Goal: Task Accomplishment & Management: Manage account settings

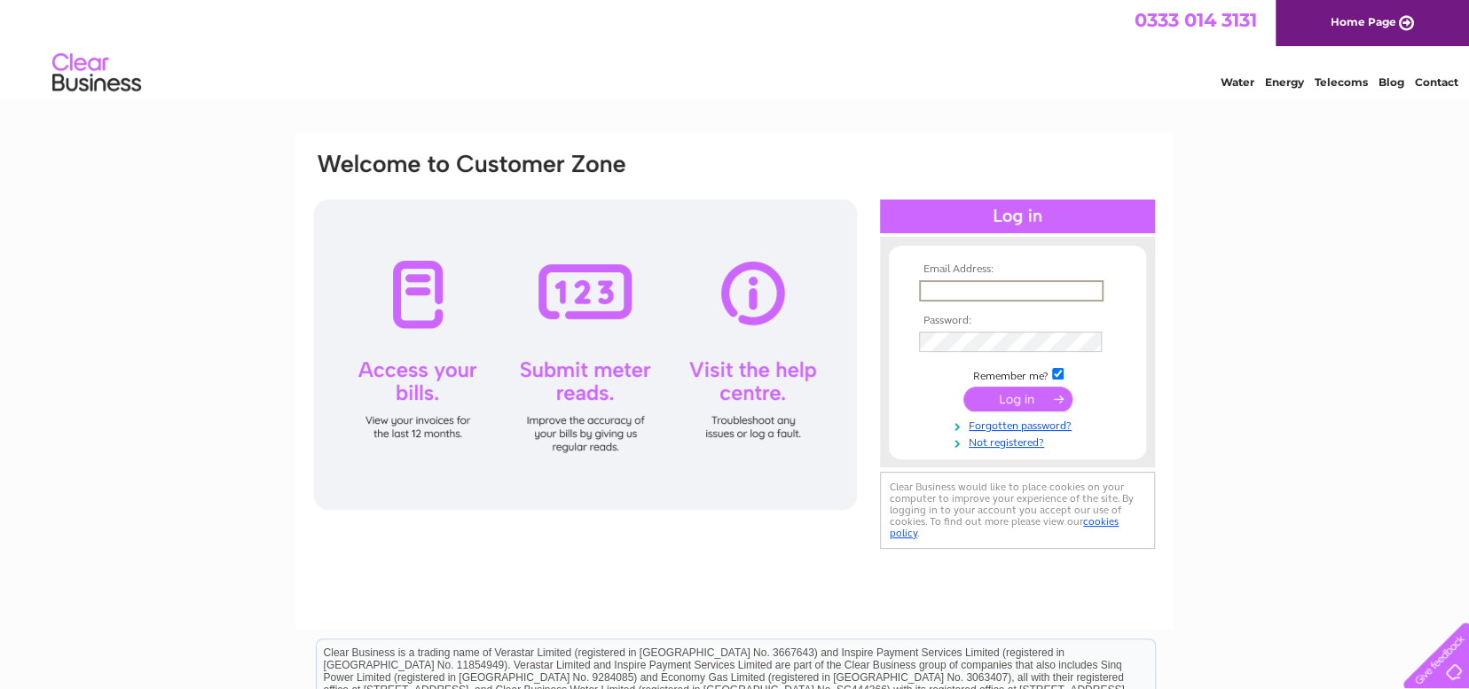
click at [987, 294] on input "text" at bounding box center [1011, 290] width 184 height 21
type input "liz.clarke@yorkshirecaregroup.net"
click at [963, 387] on input "submit" at bounding box center [1017, 399] width 109 height 25
click at [1008, 400] on input "submit" at bounding box center [1017, 397] width 109 height 25
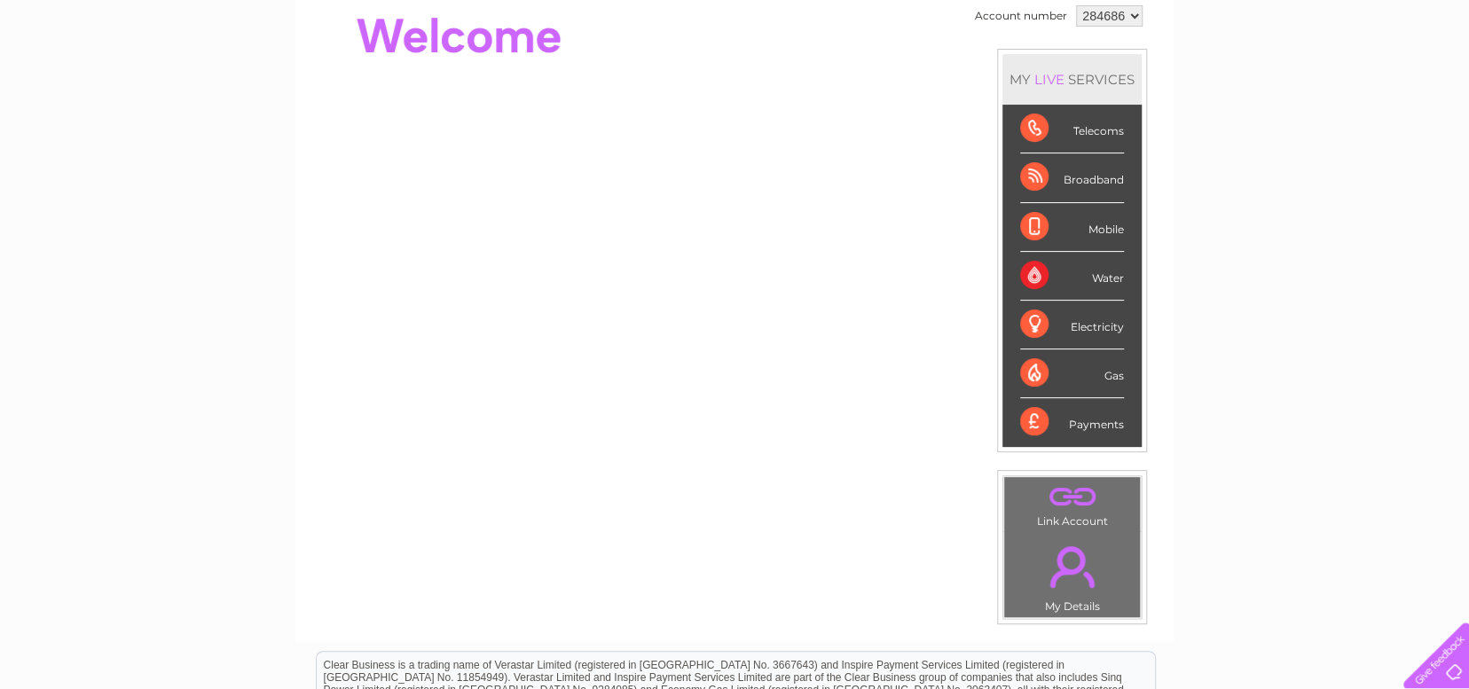
scroll to position [89, 0]
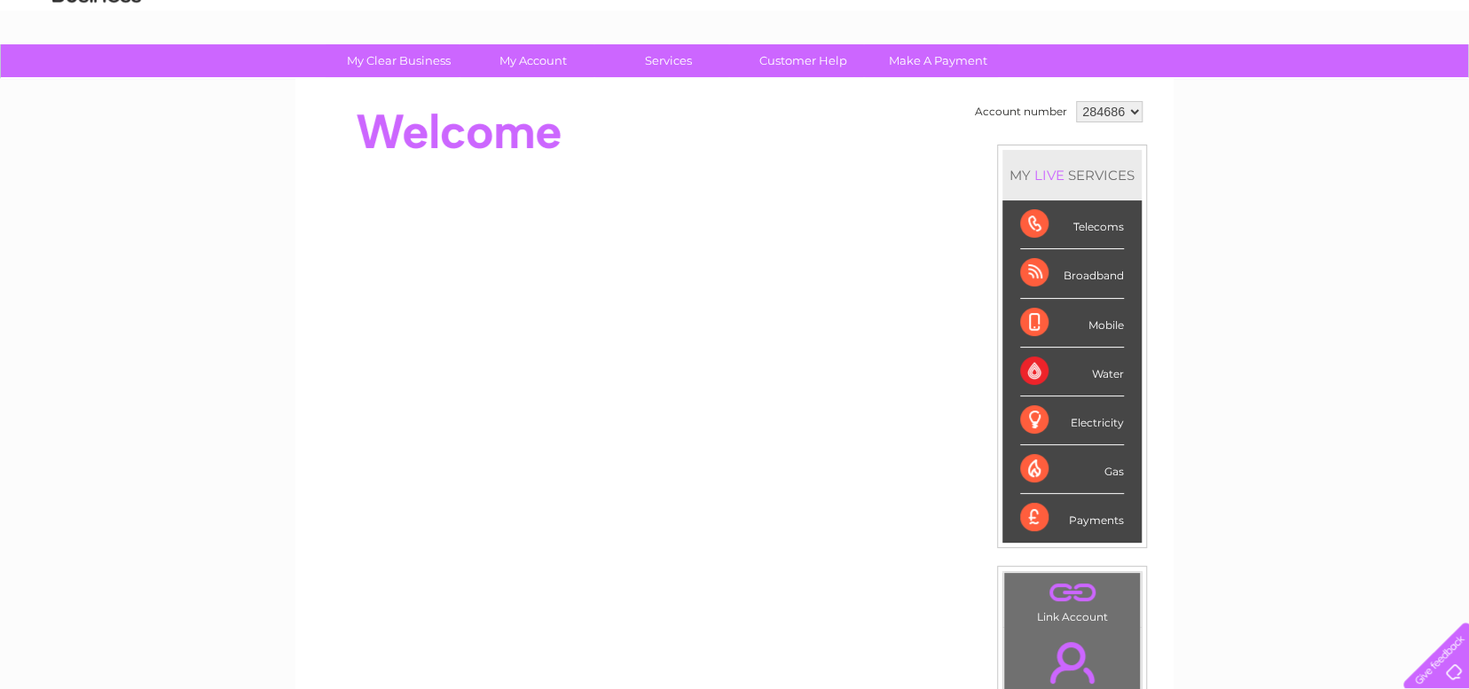
click at [1102, 235] on div "Telecoms" at bounding box center [1072, 224] width 104 height 49
click at [1099, 226] on div "Telecoms" at bounding box center [1072, 224] width 104 height 49
click at [1047, 177] on div "LIVE" at bounding box center [1049, 175] width 37 height 17
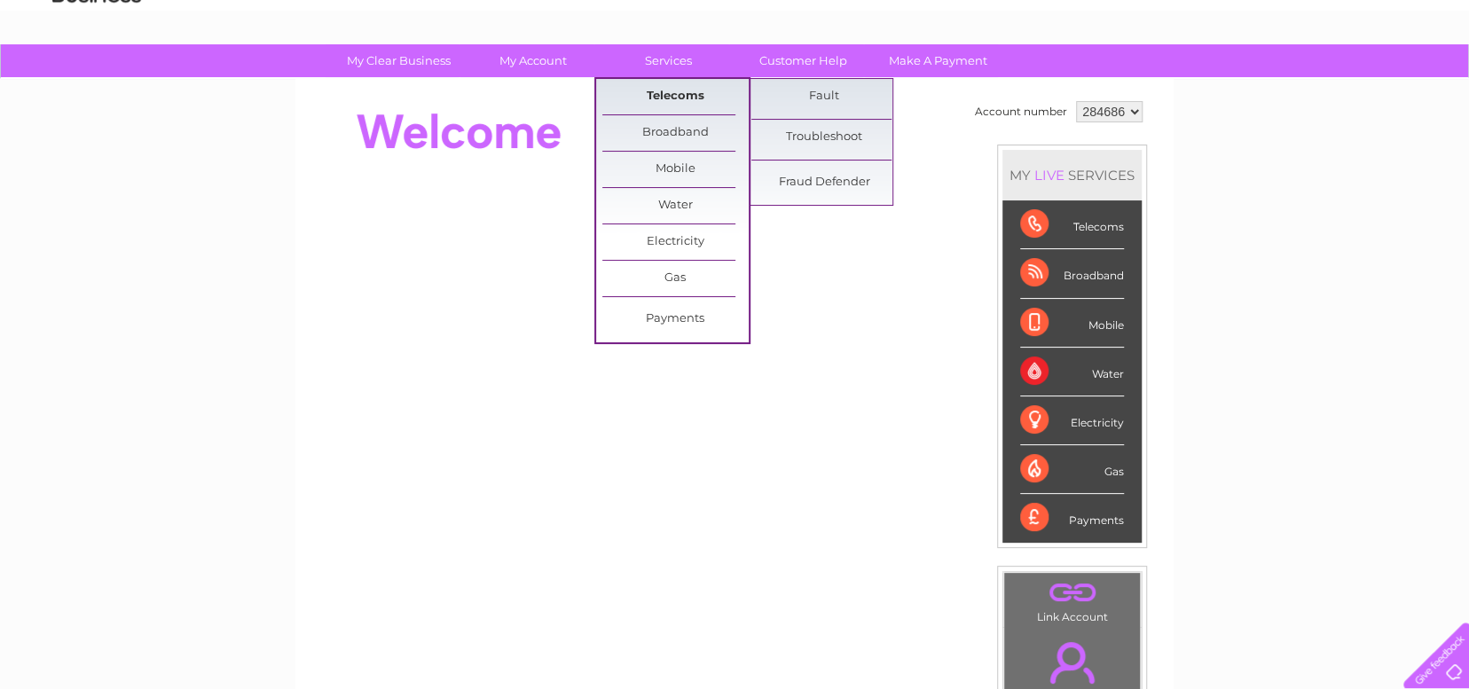
click at [670, 90] on link "Telecoms" at bounding box center [675, 96] width 146 height 35
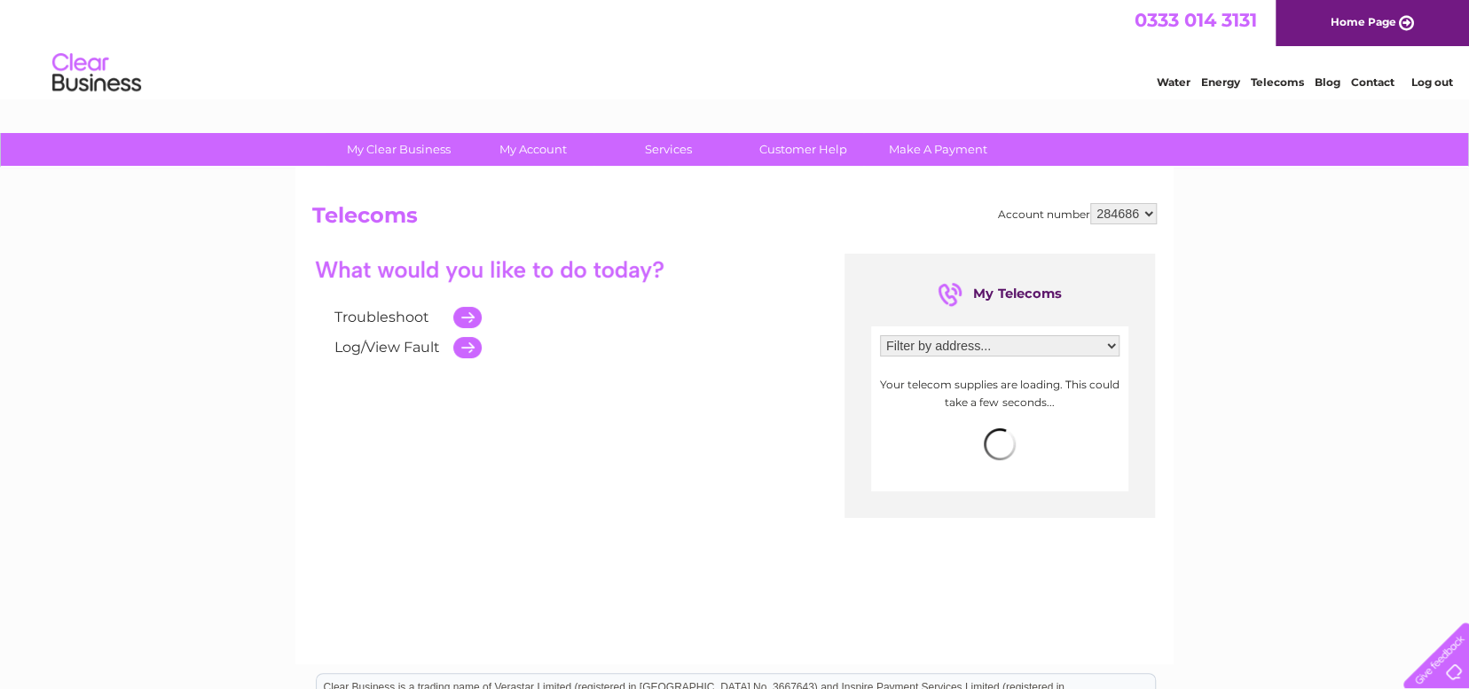
click at [1024, 348] on select "Filter by address... 290 Scalby Road, Scarborough, North Yorkshire, YO12 6EA" at bounding box center [999, 345] width 239 height 21
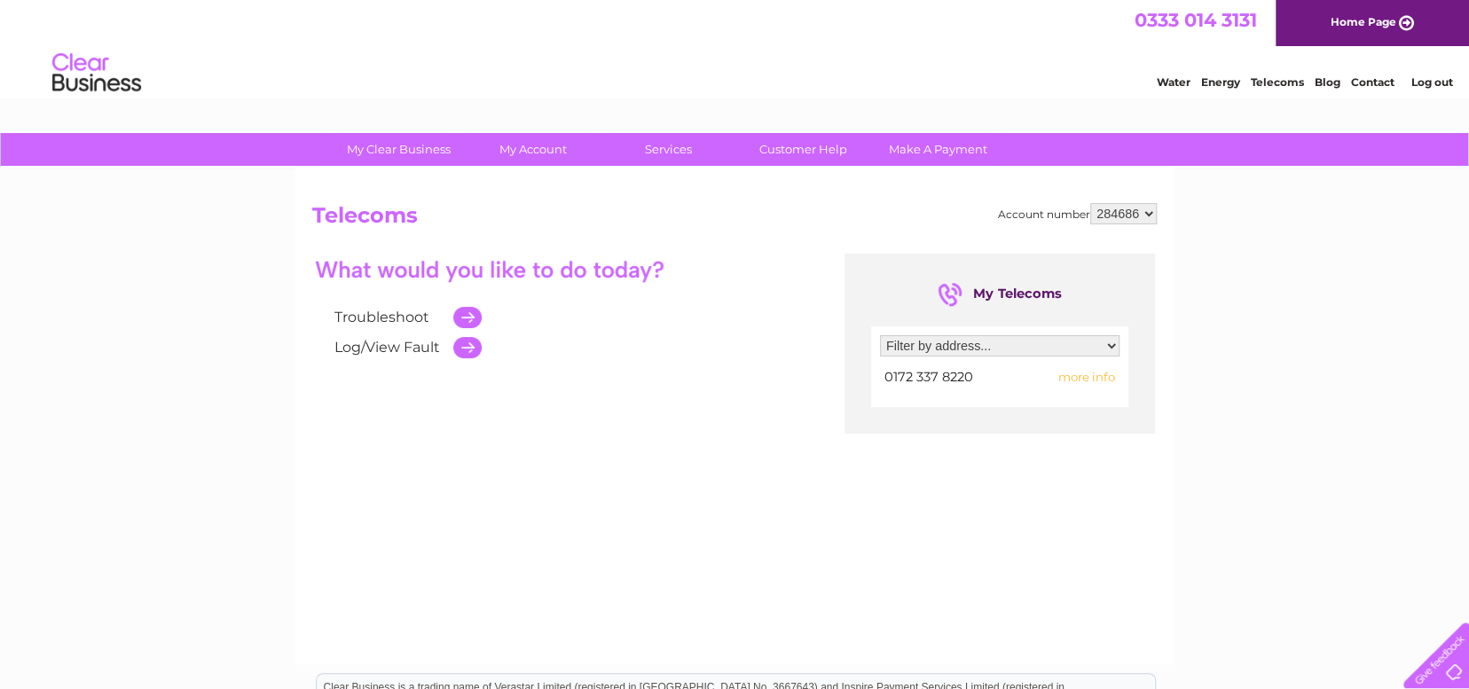
select select "949712"
click at [880, 335] on select "Filter by address... [STREET_ADDRESS]" at bounding box center [999, 345] width 239 height 21
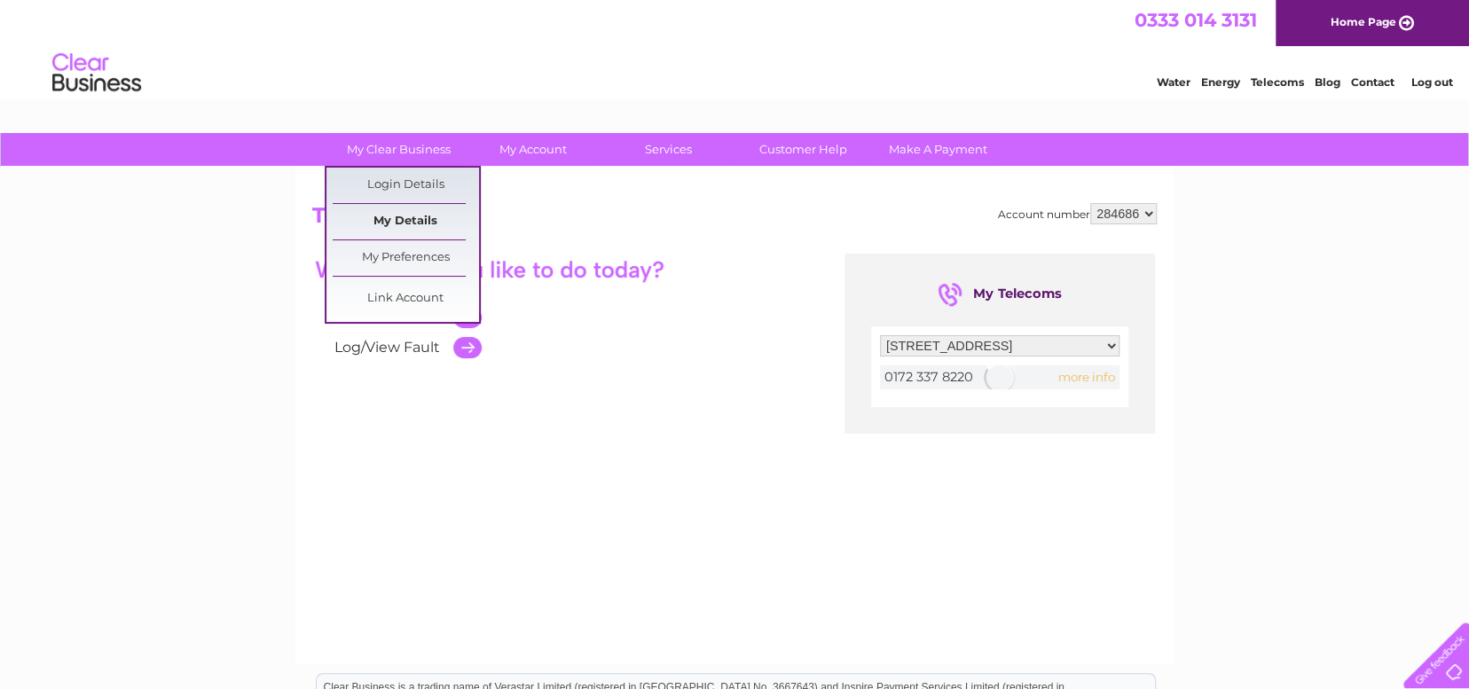
click at [396, 225] on link "My Details" at bounding box center [406, 221] width 146 height 35
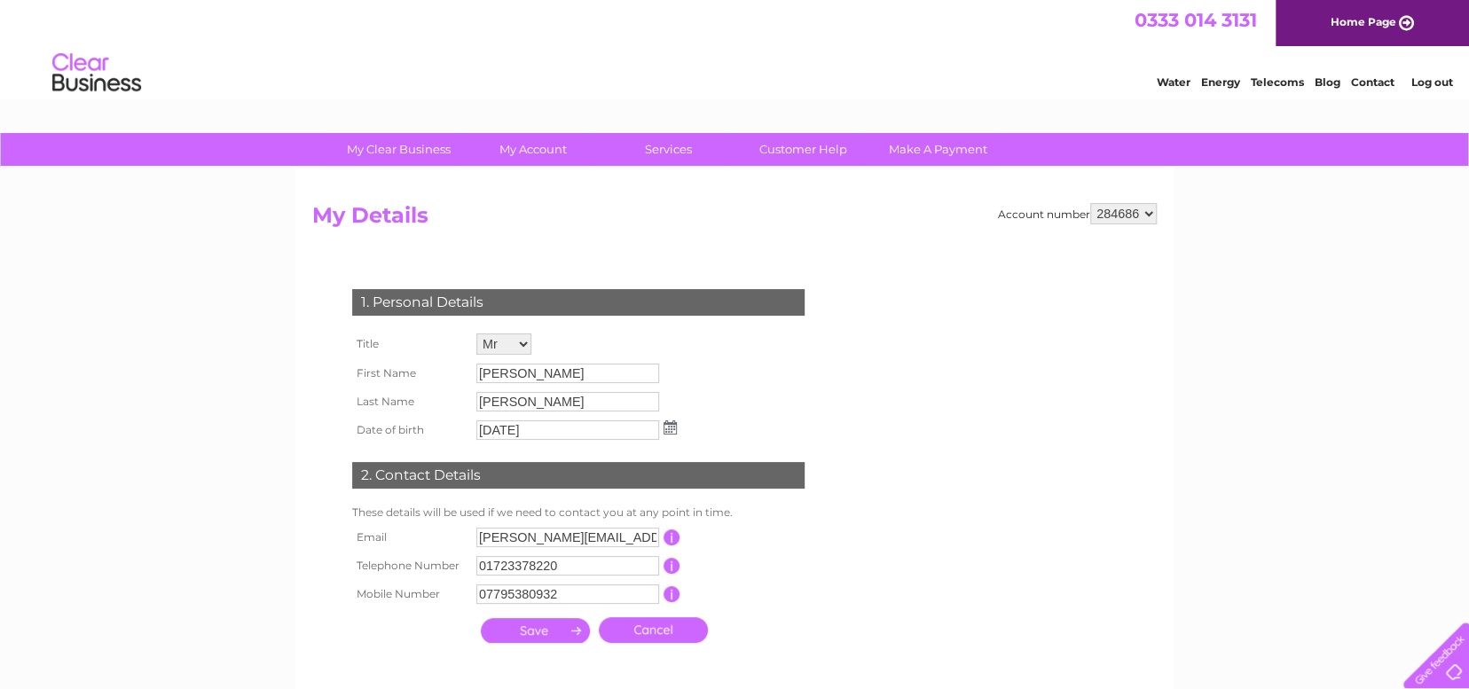
scroll to position [89, 0]
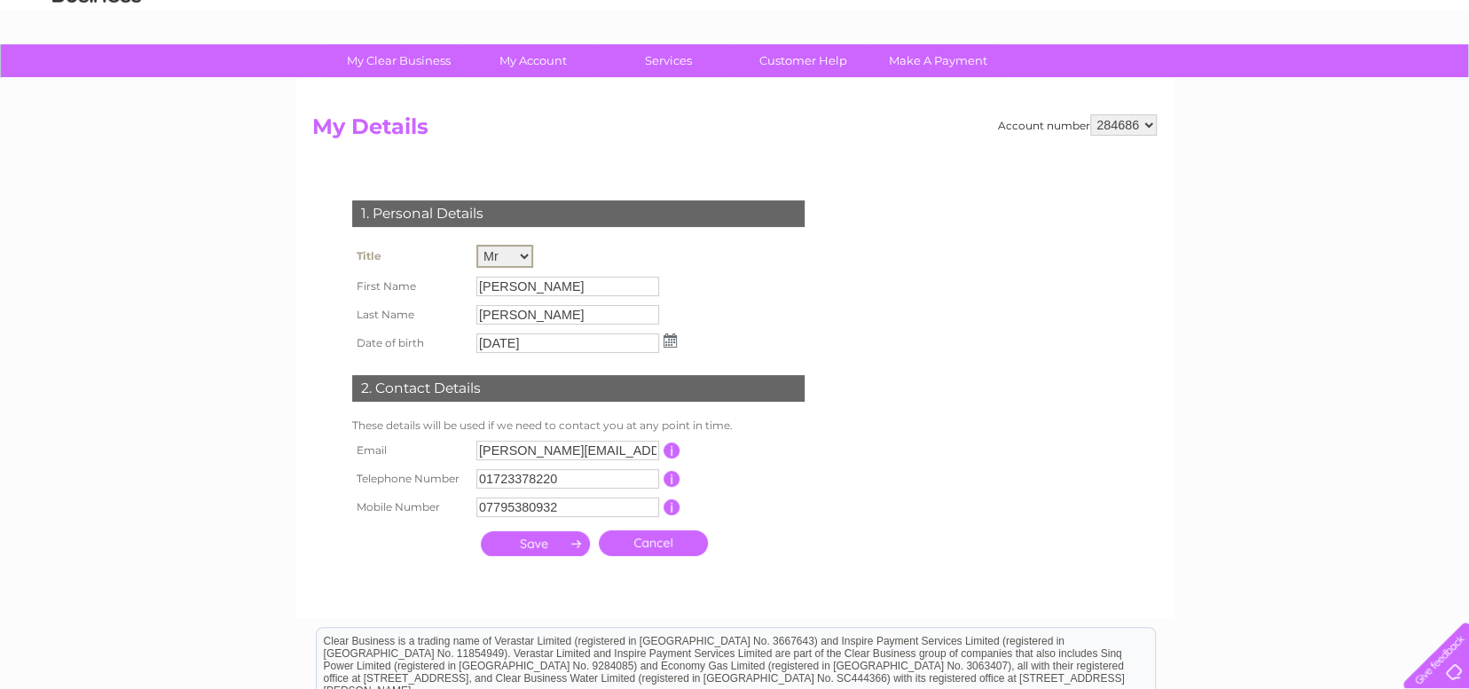
click at [516, 256] on select "Mr Mrs Ms Miss Dr Rev Prof Other" at bounding box center [504, 256] width 57 height 23
click at [476, 245] on select "Mr Mrs Ms Miss Dr Rev Prof Other" at bounding box center [504, 256] width 57 height 23
click at [502, 292] on input "David" at bounding box center [568, 285] width 184 height 21
drag, startPoint x: 516, startPoint y: 292, endPoint x: 455, endPoint y: 285, distance: 61.6
click at [455, 285] on tr "First Name David" at bounding box center [514, 286] width 333 height 30
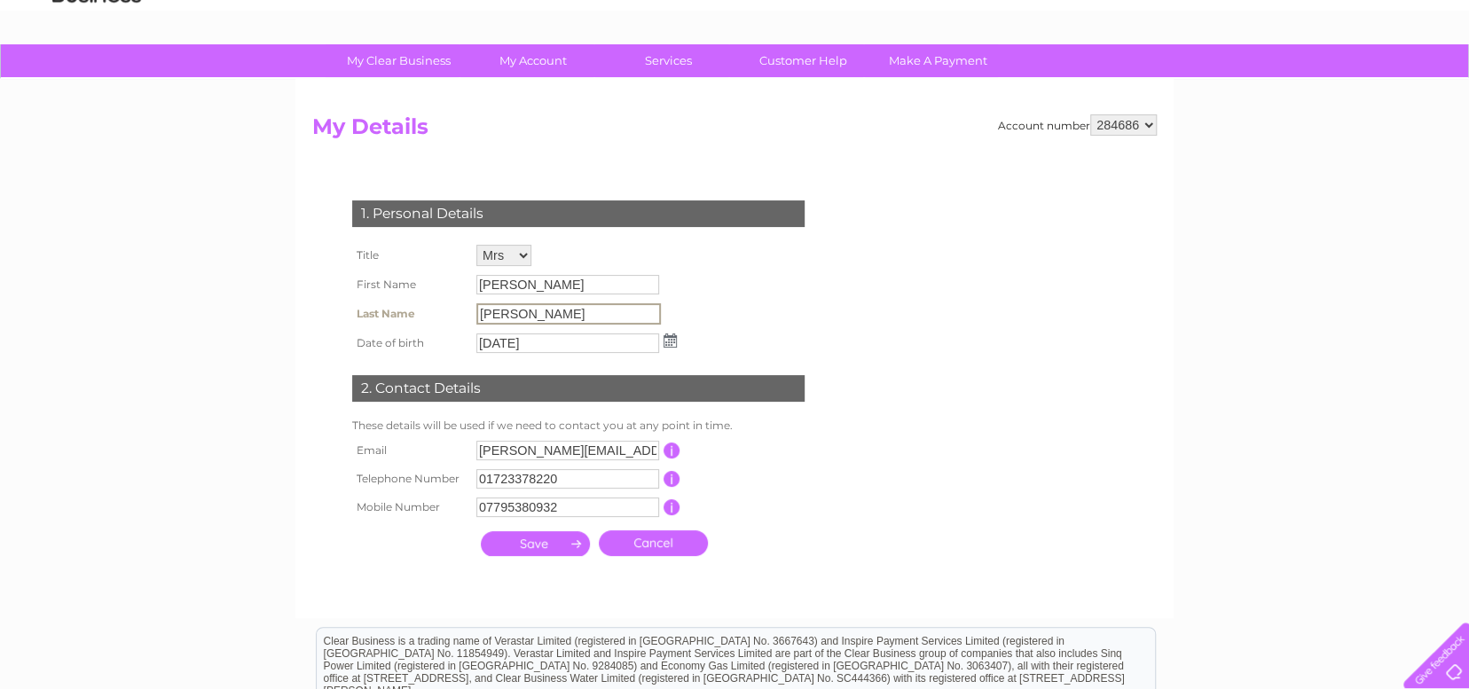
click at [502, 323] on input "Stephenson" at bounding box center [568, 313] width 184 height 21
drag, startPoint x: 511, startPoint y: 285, endPoint x: 466, endPoint y: 280, distance: 45.5
click at [466, 280] on tr "First Name David" at bounding box center [514, 286] width 333 height 30
click at [526, 254] on select "Mr Mrs Ms Miss Dr Rev Prof Other" at bounding box center [504, 256] width 57 height 23
select select "Mr"
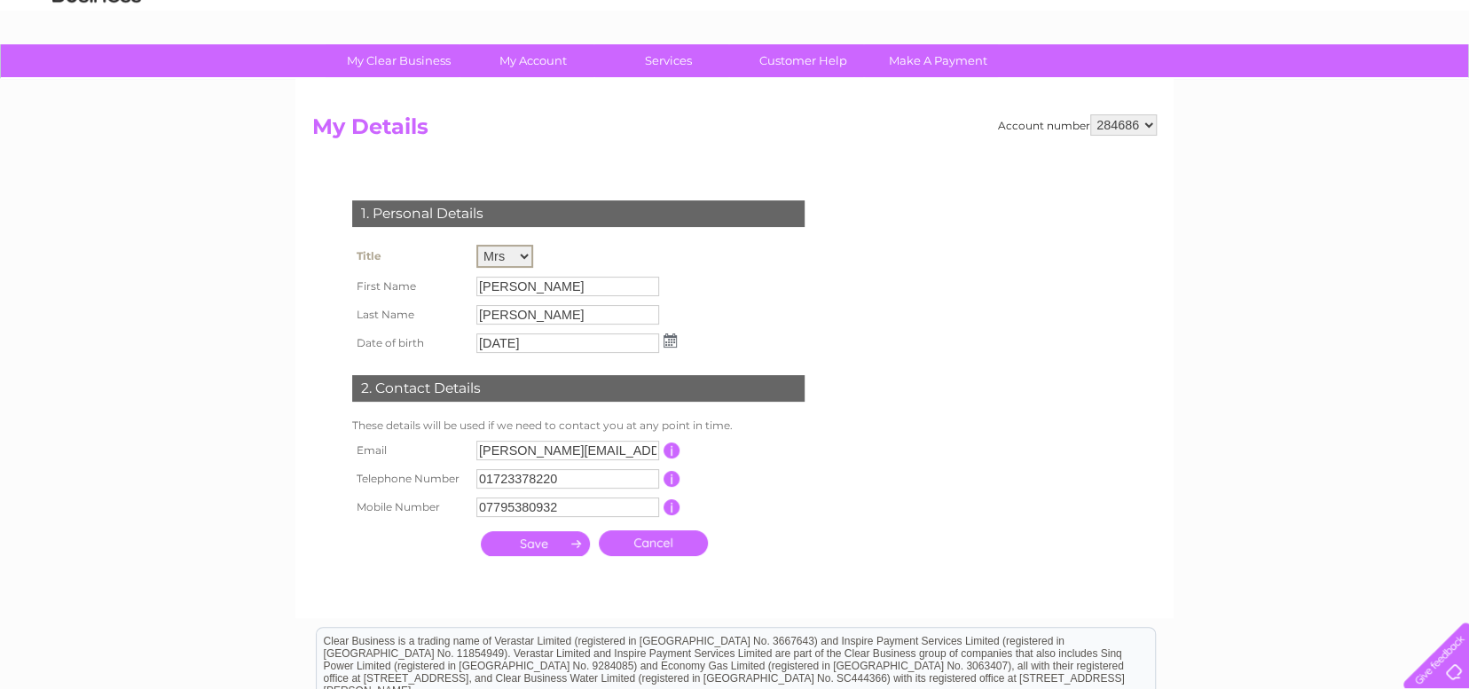
click at [476, 245] on select "Mr Mrs Ms Miss Dr Rev Prof Other" at bounding box center [504, 256] width 57 height 23
click at [599, 152] on form "Account number 284686 My Details 1. Personal Details Title Mr Mrs Ms Miss Dr Re…" at bounding box center [734, 357] width 844 height 486
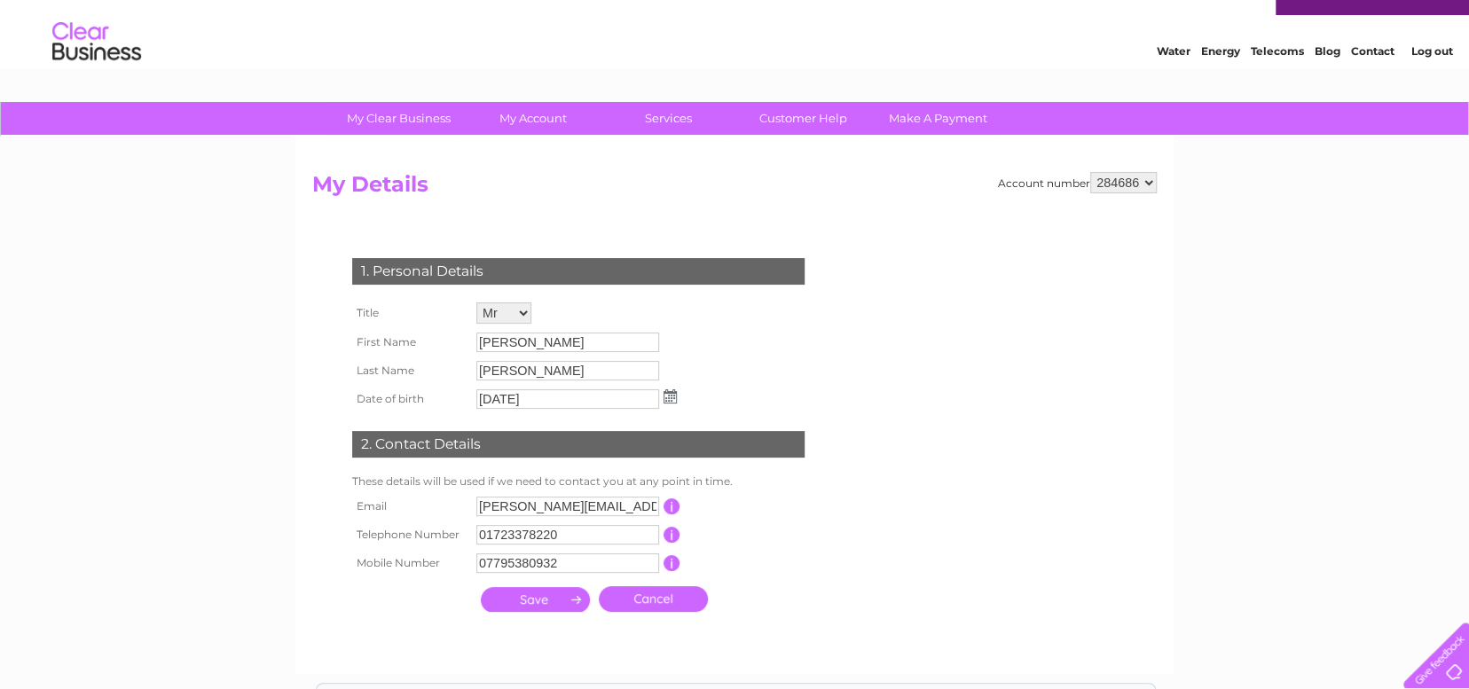
scroll to position [0, 0]
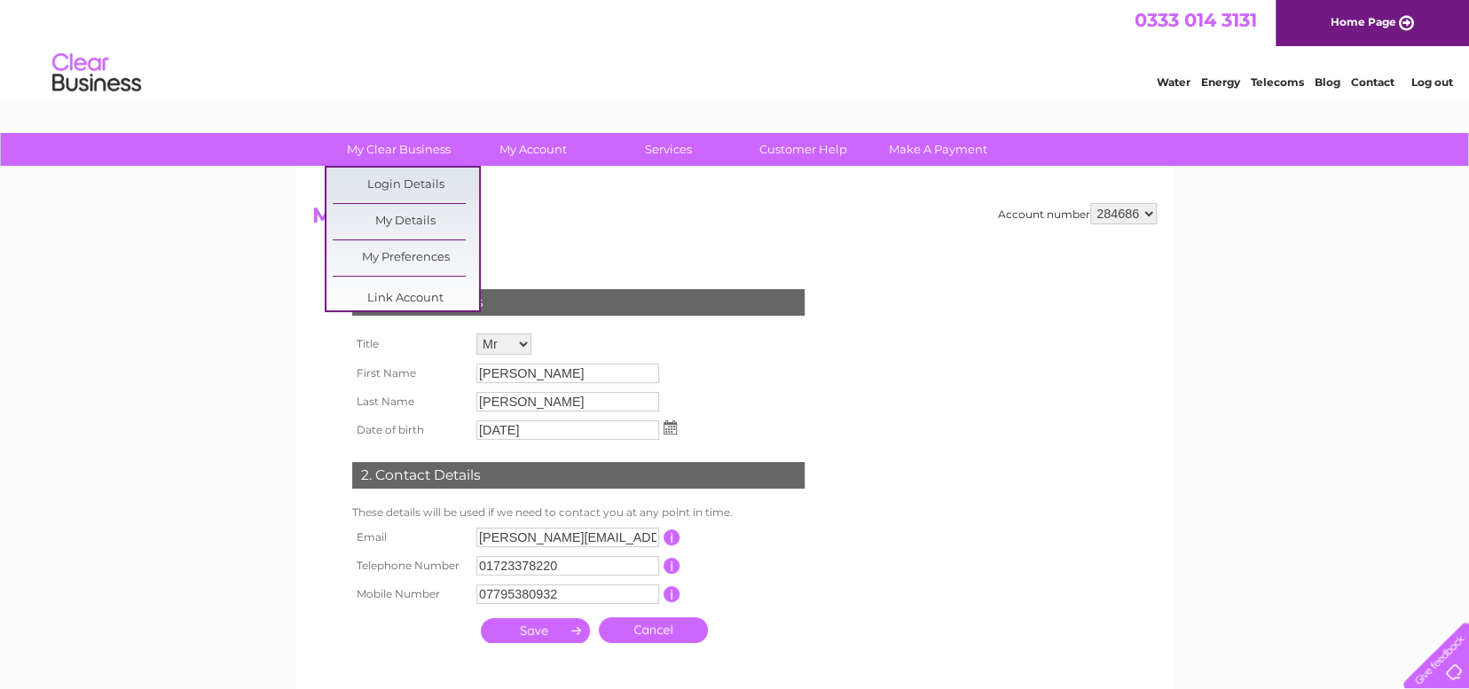
click at [508, 236] on form "Account number 284686 My Details 1. Personal Details Title Mr Mrs Ms Miss Dr Re…" at bounding box center [734, 445] width 844 height 484
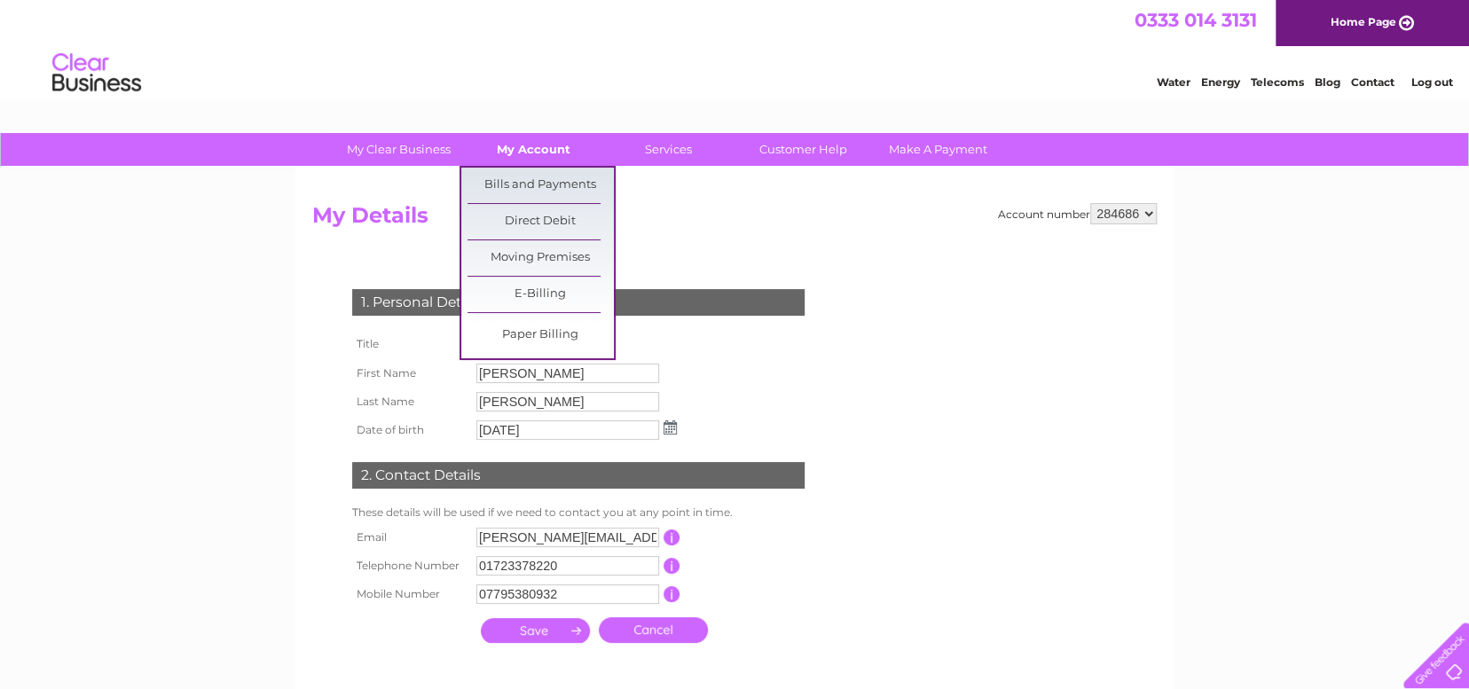
click at [530, 162] on link "My Account" at bounding box center [533, 149] width 146 height 33
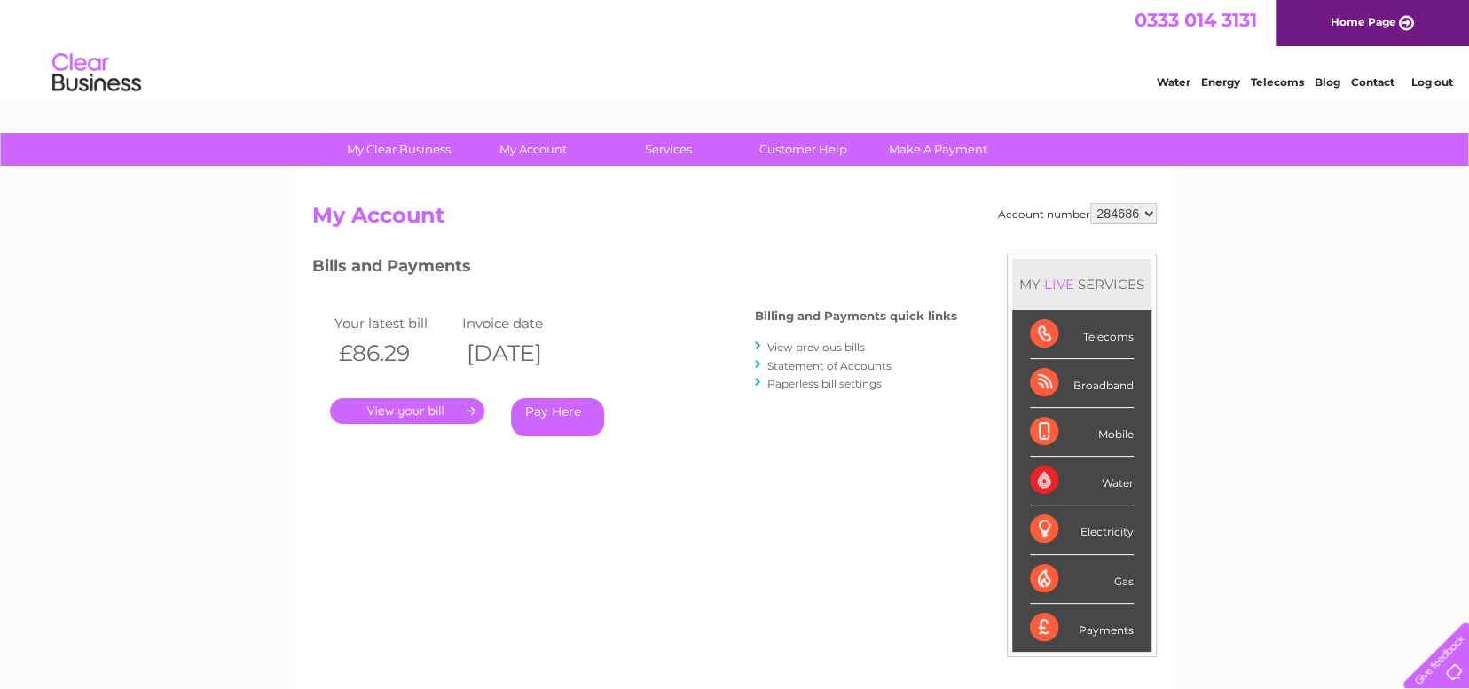
drag, startPoint x: 0, startPoint y: 0, endPoint x: 530, endPoint y: 177, distance: 559.0
click at [530, 177] on div "Account number 284686 My Account MY LIVE SERVICES Telecoms Broadband Mobile Wat…" at bounding box center [734, 461] width 878 height 587
click at [435, 405] on link "." at bounding box center [407, 411] width 154 height 26
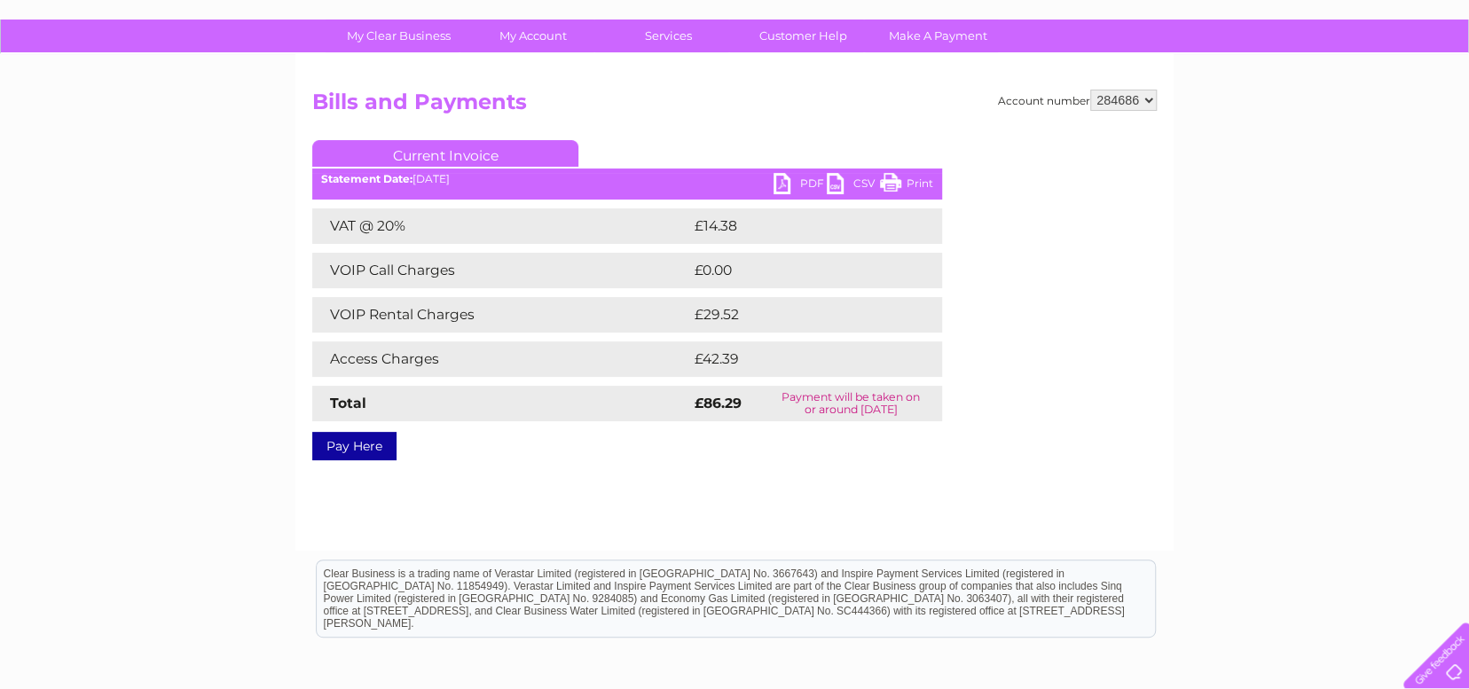
scroll to position [89, 0]
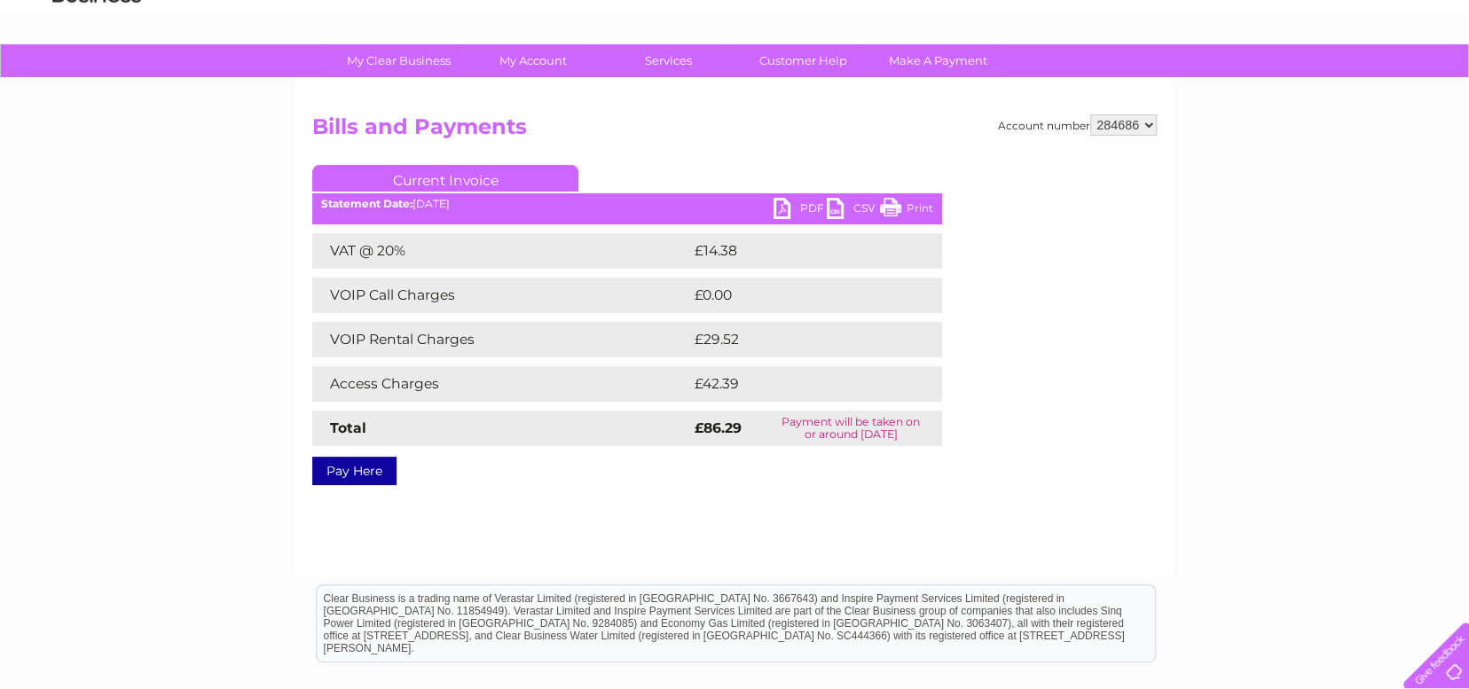
click at [776, 207] on link "PDF" at bounding box center [799, 211] width 53 height 26
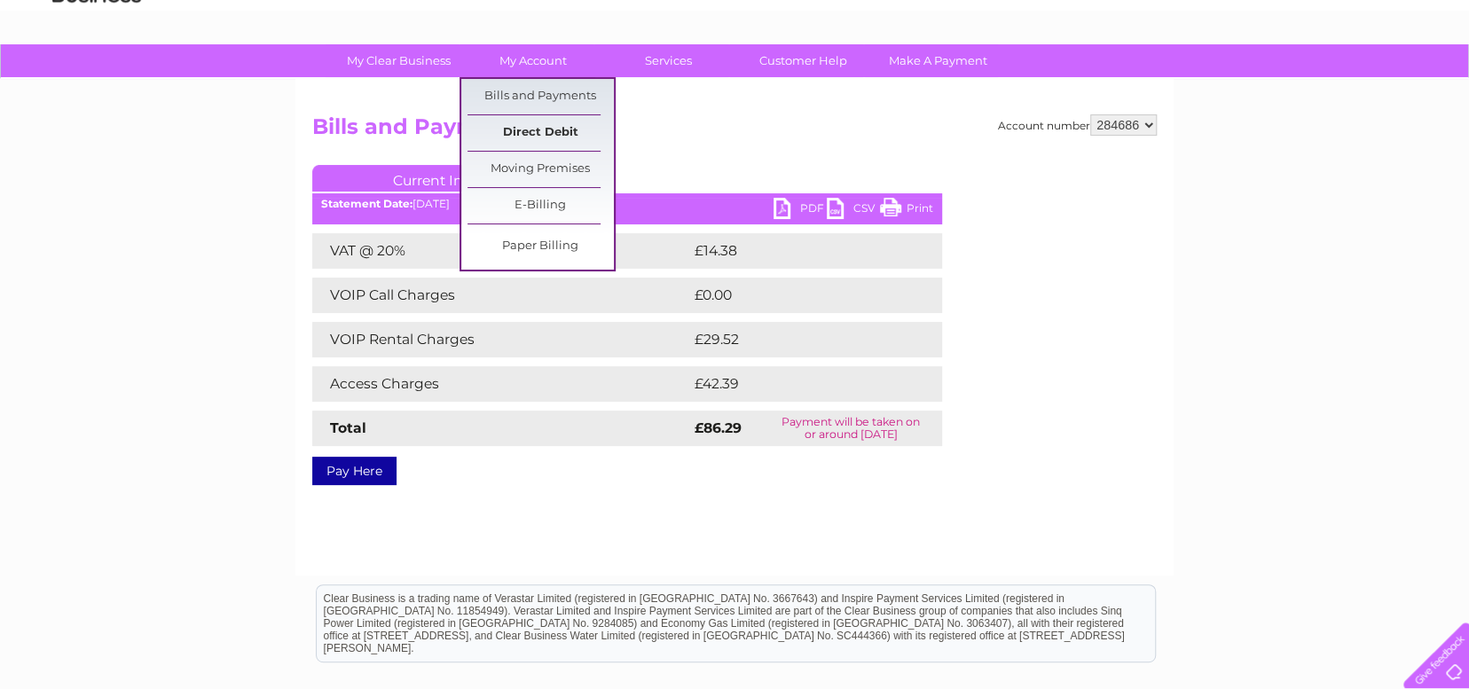
click at [539, 129] on link "Direct Debit" at bounding box center [540, 132] width 146 height 35
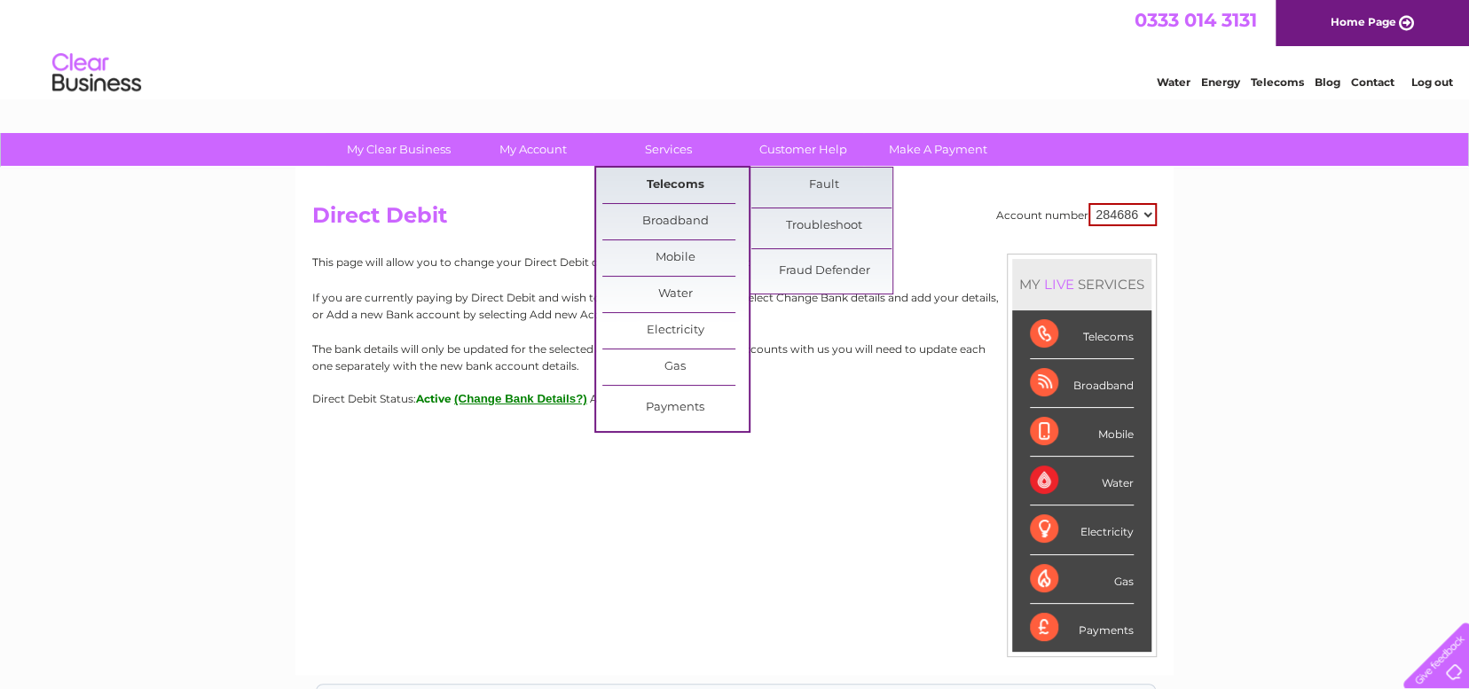
click at [644, 170] on link "Telecoms" at bounding box center [675, 185] width 146 height 35
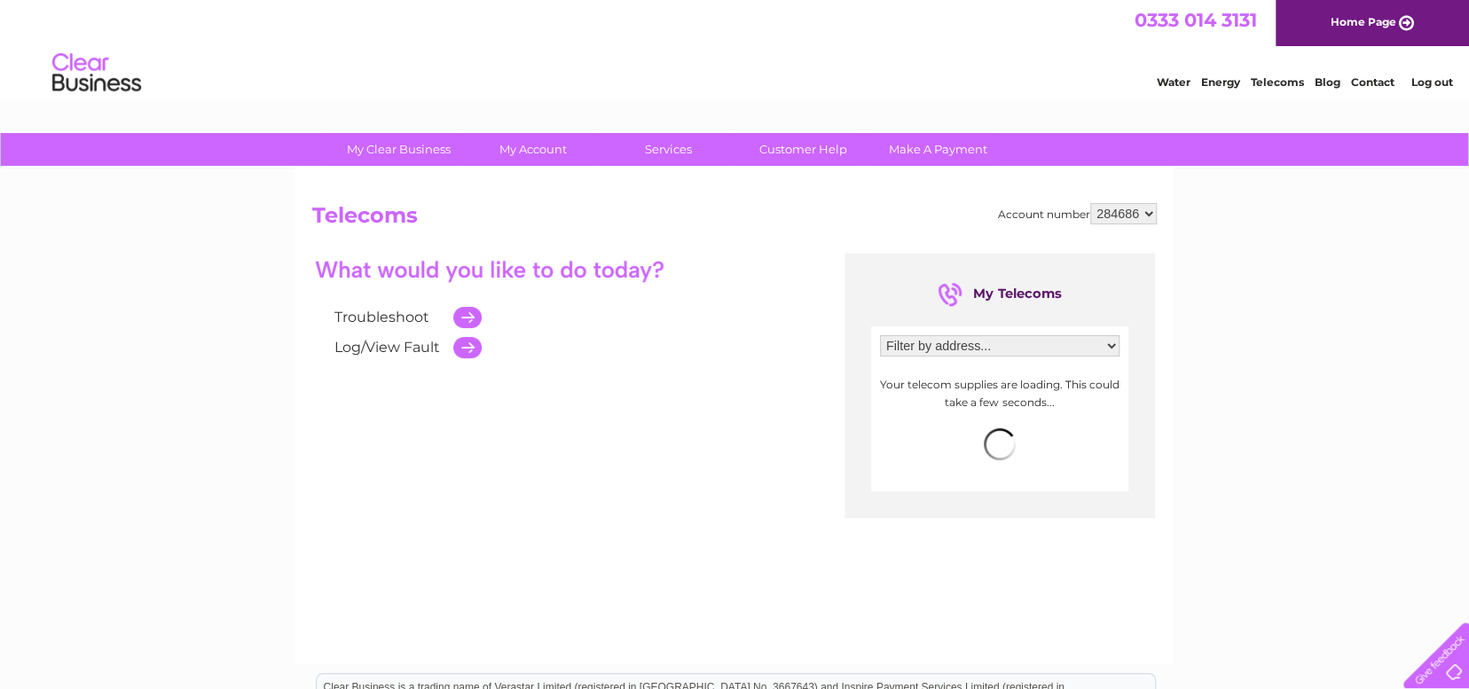
click at [1070, 341] on select "Filter by address... [STREET_ADDRESS]" at bounding box center [999, 345] width 239 height 21
select select "949712"
click at [880, 335] on select "Filter by address... [STREET_ADDRESS]" at bounding box center [999, 345] width 239 height 21
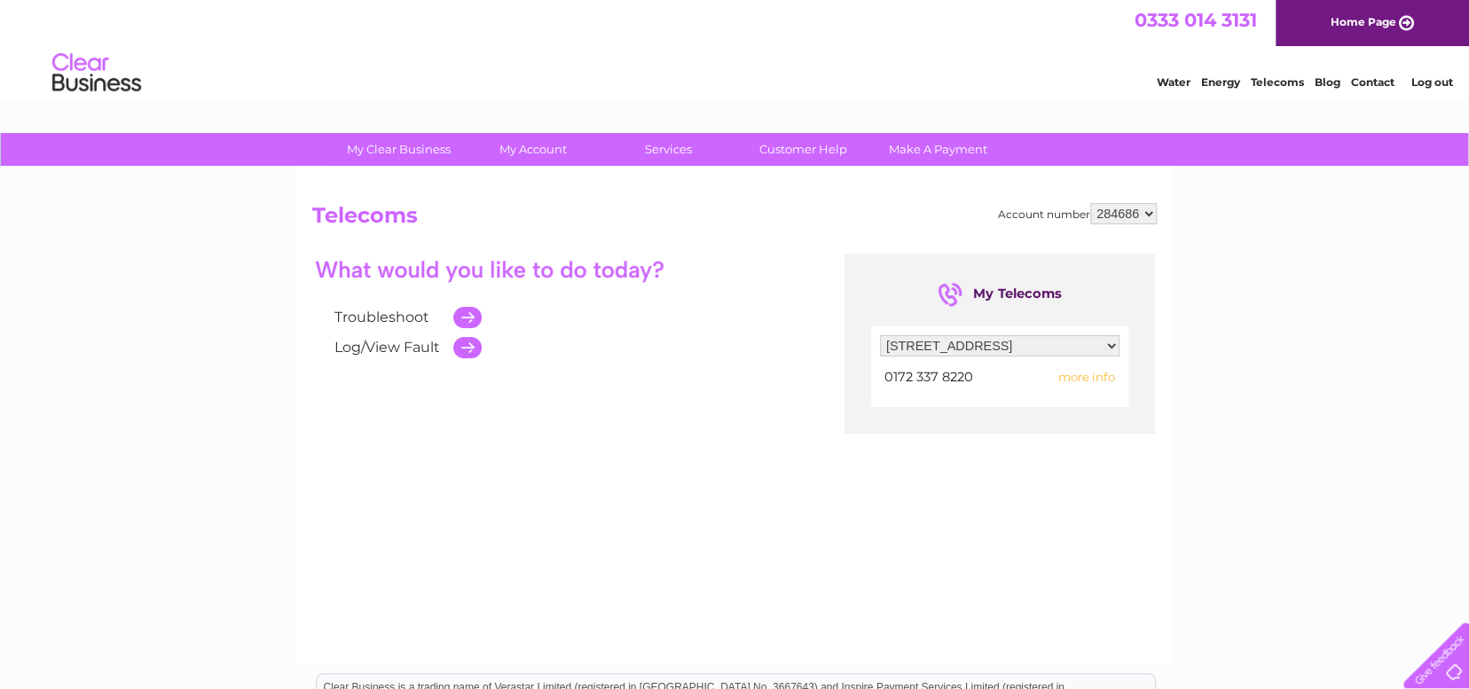
click at [1086, 379] on span "more info" at bounding box center [1086, 377] width 57 height 14
click at [1085, 376] on span "more info" at bounding box center [1086, 377] width 57 height 14
click at [466, 319] on td at bounding box center [462, 317] width 37 height 30
click at [467, 311] on td at bounding box center [462, 317] width 37 height 30
click at [469, 318] on td at bounding box center [462, 317] width 37 height 30
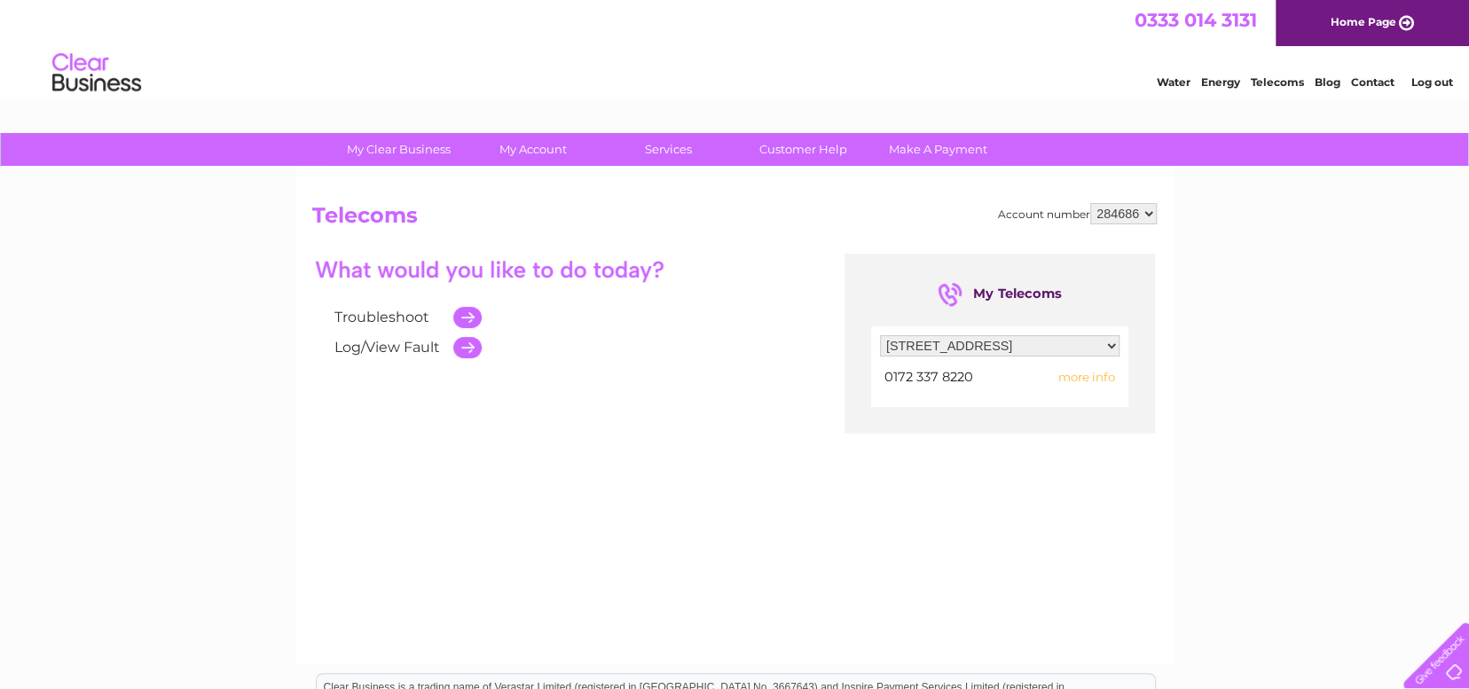
click at [469, 318] on td at bounding box center [462, 317] width 37 height 30
click at [809, 141] on link "Customer Help" at bounding box center [803, 149] width 146 height 33
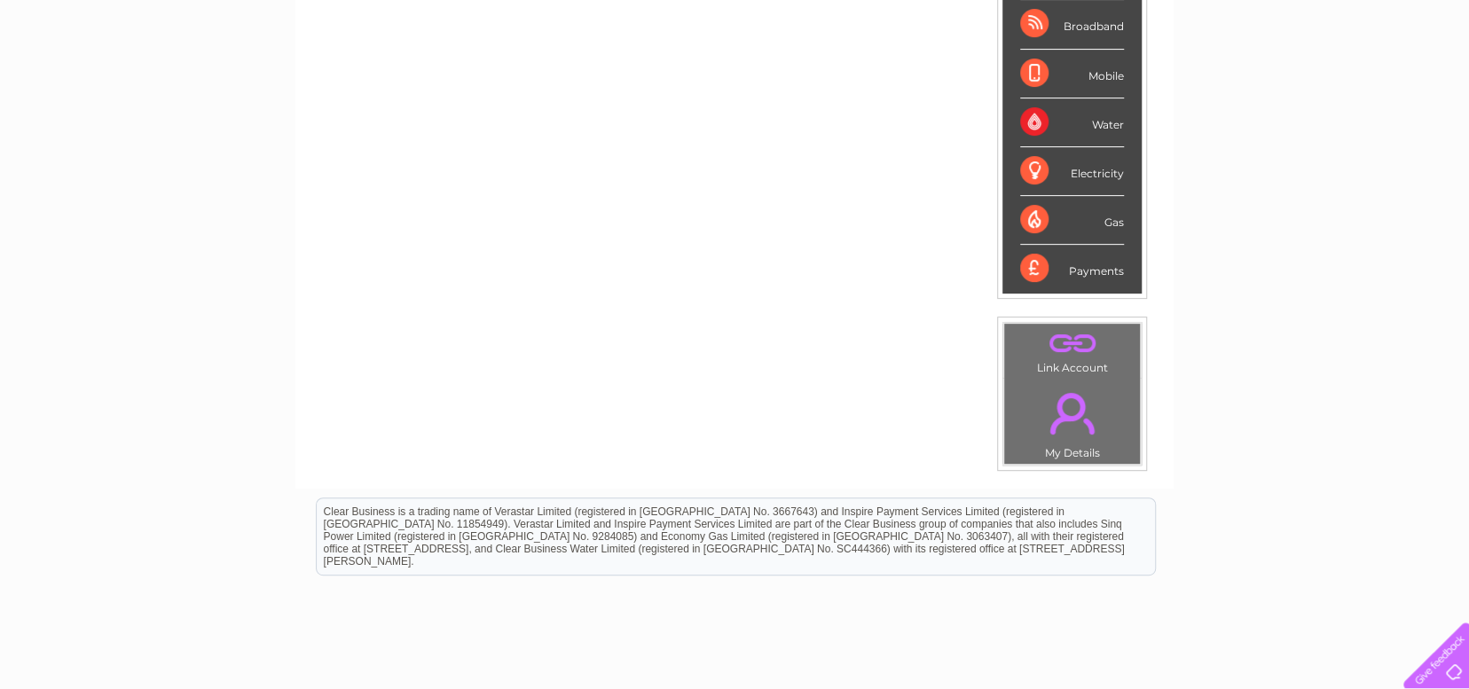
scroll to position [355, 0]
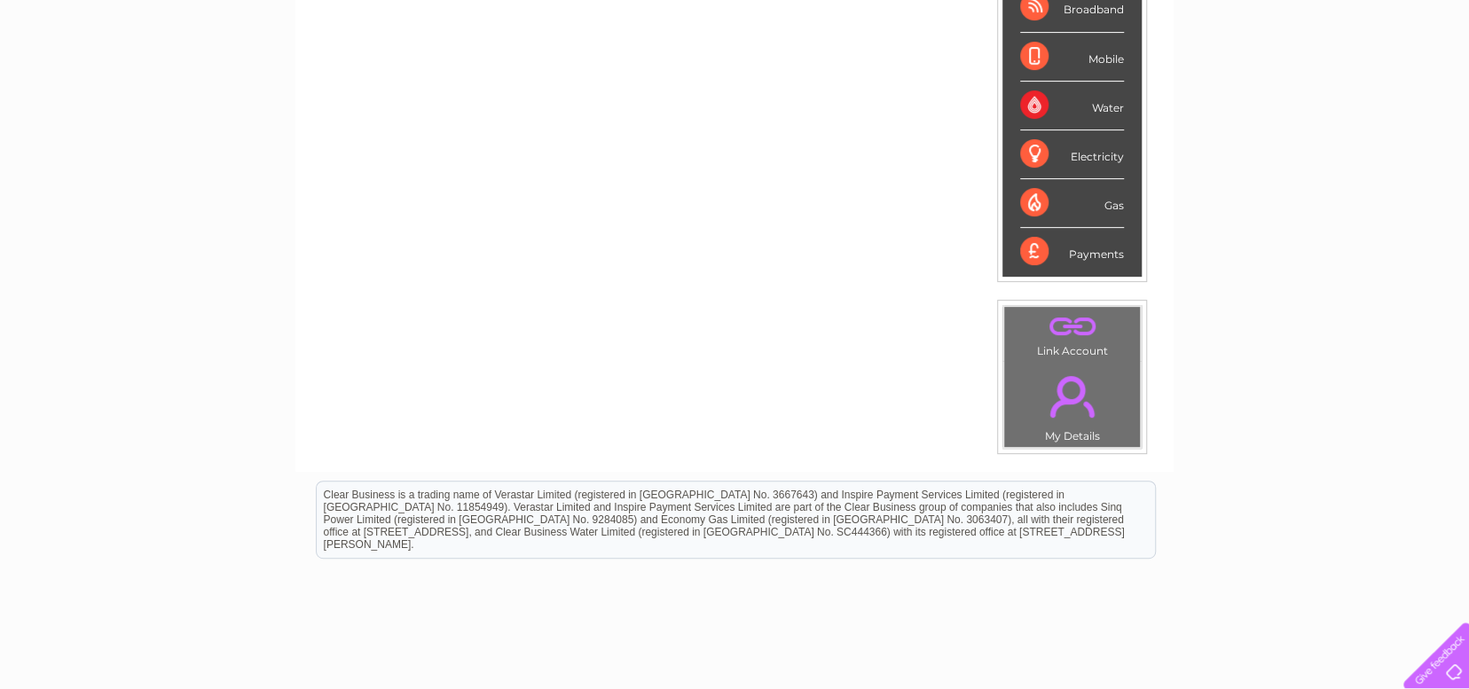
click at [1061, 428] on td ". My Details" at bounding box center [1071, 404] width 137 height 87
click at [1063, 389] on link "." at bounding box center [1071, 396] width 127 height 62
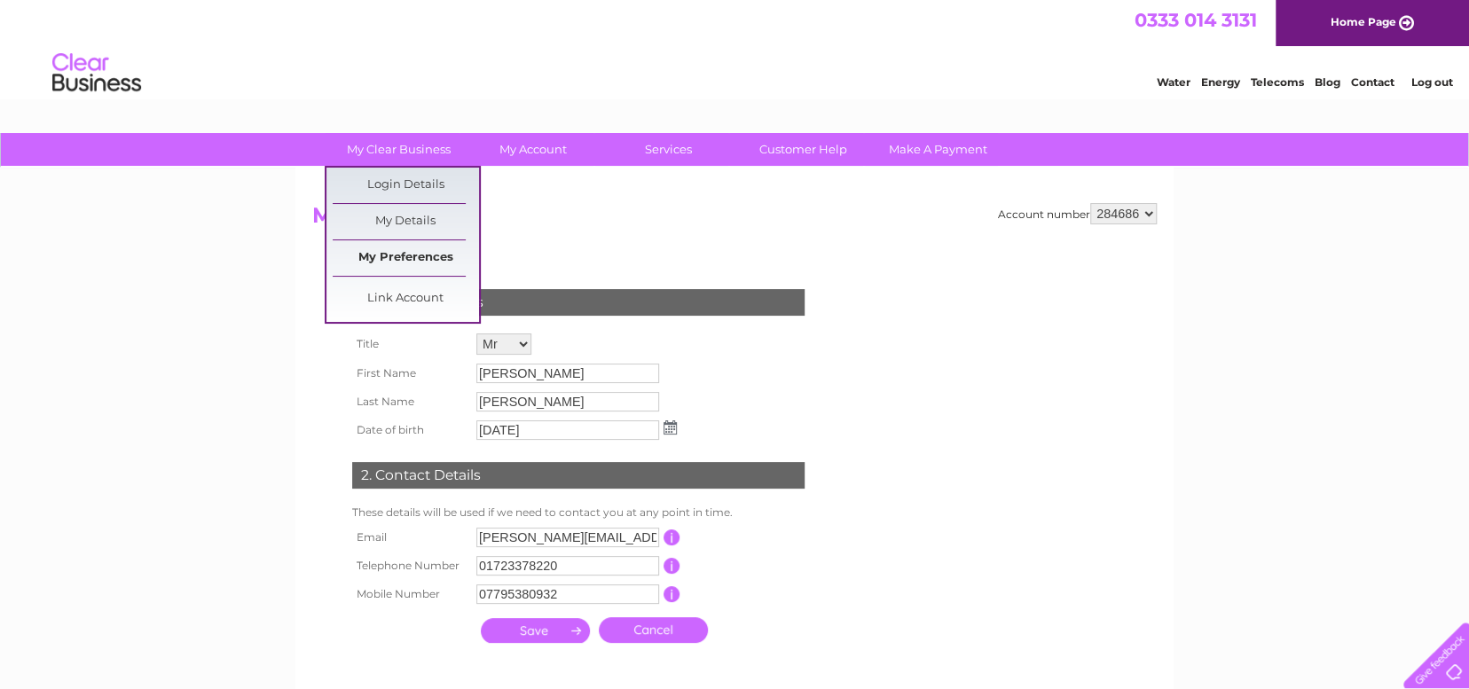
click at [389, 257] on link "My Preferences" at bounding box center [406, 257] width 146 height 35
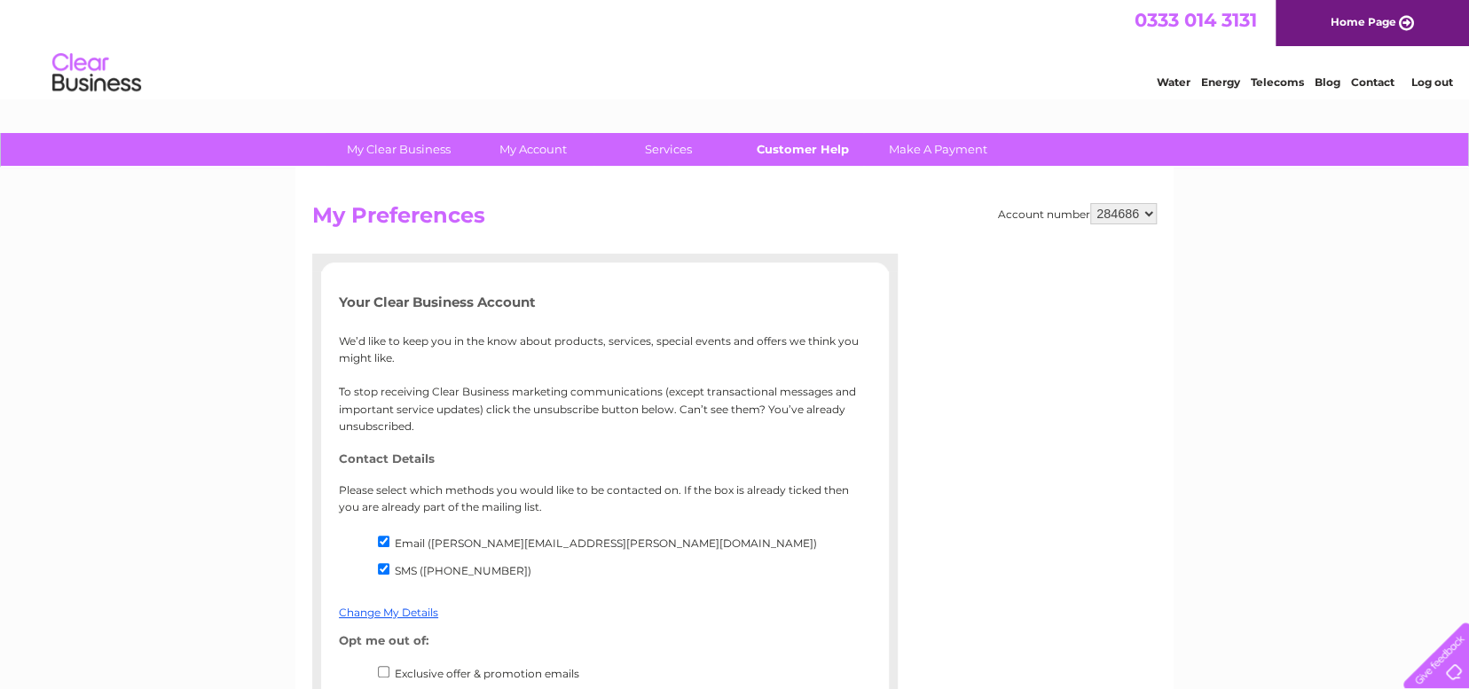
click at [781, 146] on link "Customer Help" at bounding box center [803, 149] width 146 height 33
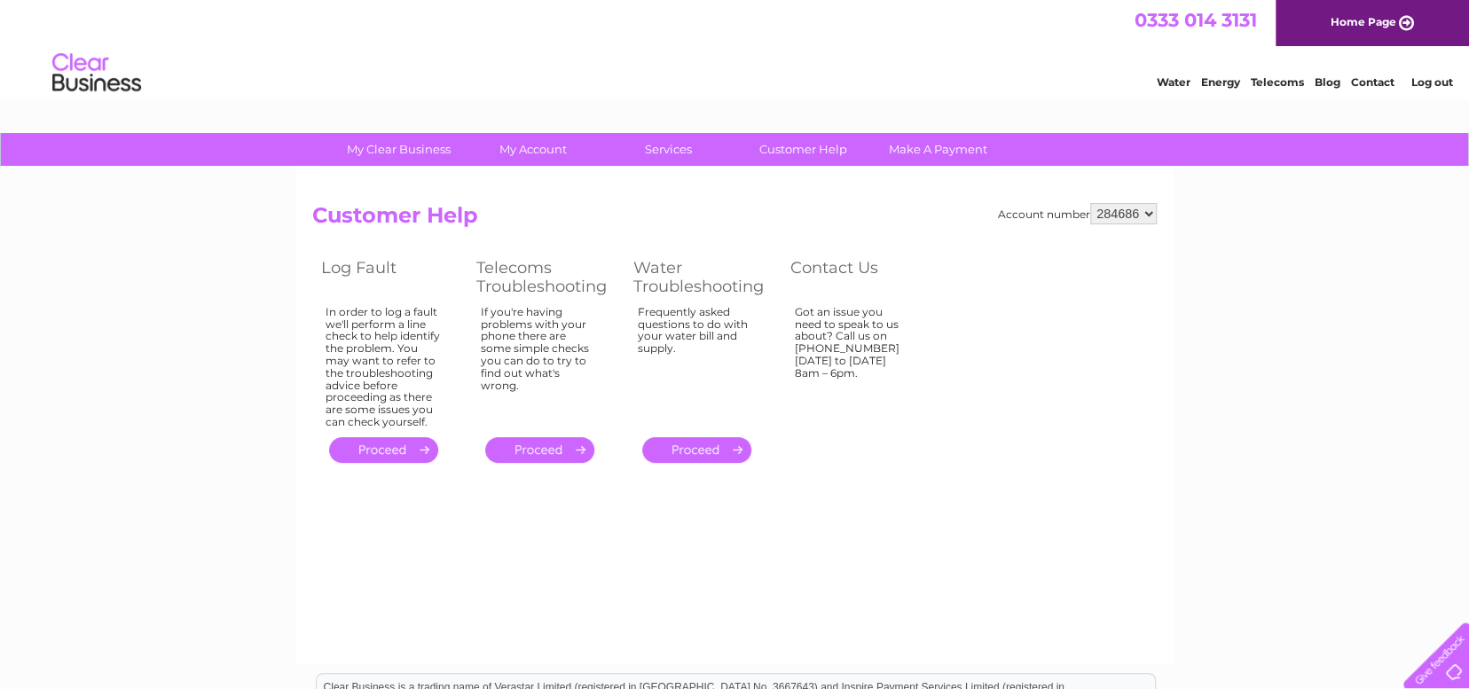
click at [1148, 208] on select "284686" at bounding box center [1123, 213] width 67 height 21
drag, startPoint x: 1141, startPoint y: 209, endPoint x: 1097, endPoint y: 210, distance: 43.5
click at [1097, 210] on select "284686" at bounding box center [1123, 213] width 67 height 21
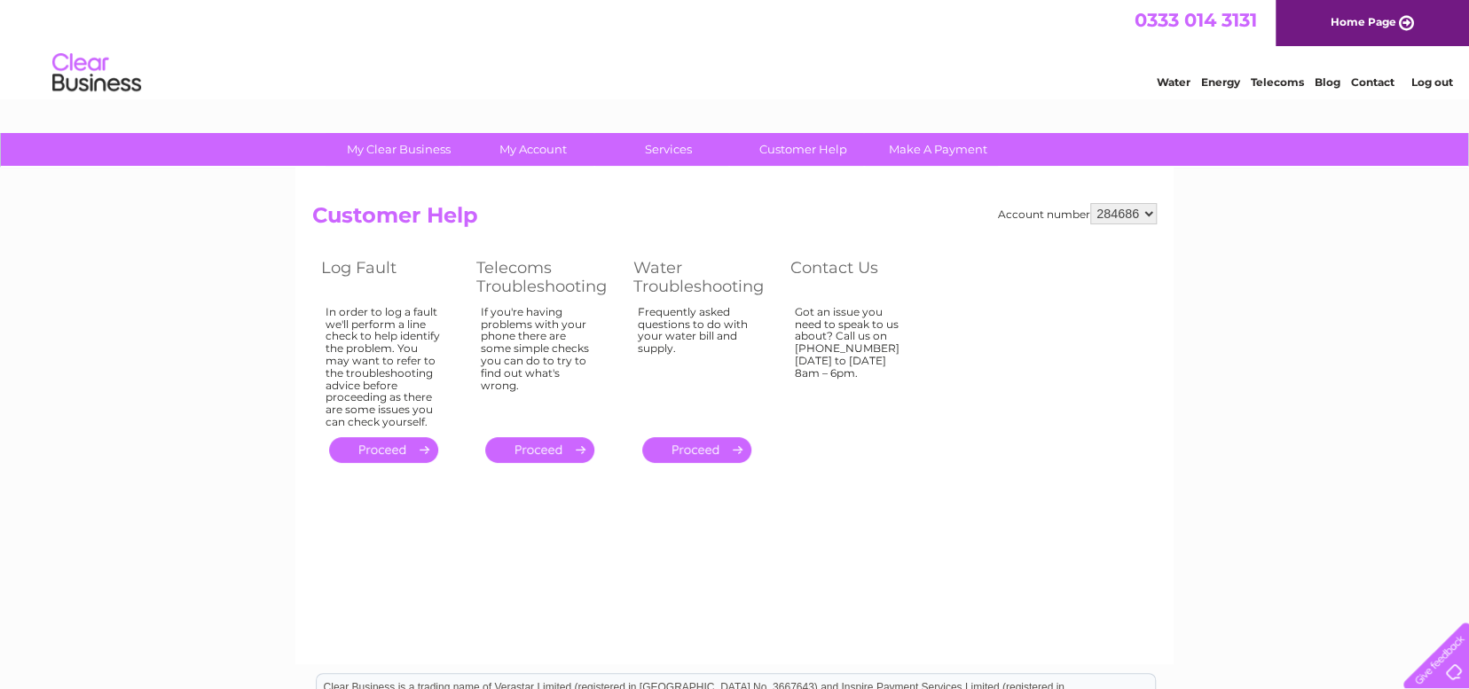
drag, startPoint x: 1099, startPoint y: 210, endPoint x: 1034, endPoint y: 241, distance: 71.8
click at [1034, 241] on div "Account number 284686 Customer Help Log Fault Telecoms Troubleshooting Water Tr…" at bounding box center [734, 335] width 844 height 264
click at [1111, 214] on select "284686" at bounding box center [1123, 213] width 67 height 21
click at [1091, 203] on select "284686" at bounding box center [1123, 213] width 67 height 21
click at [1118, 210] on select "284686" at bounding box center [1123, 213] width 67 height 21
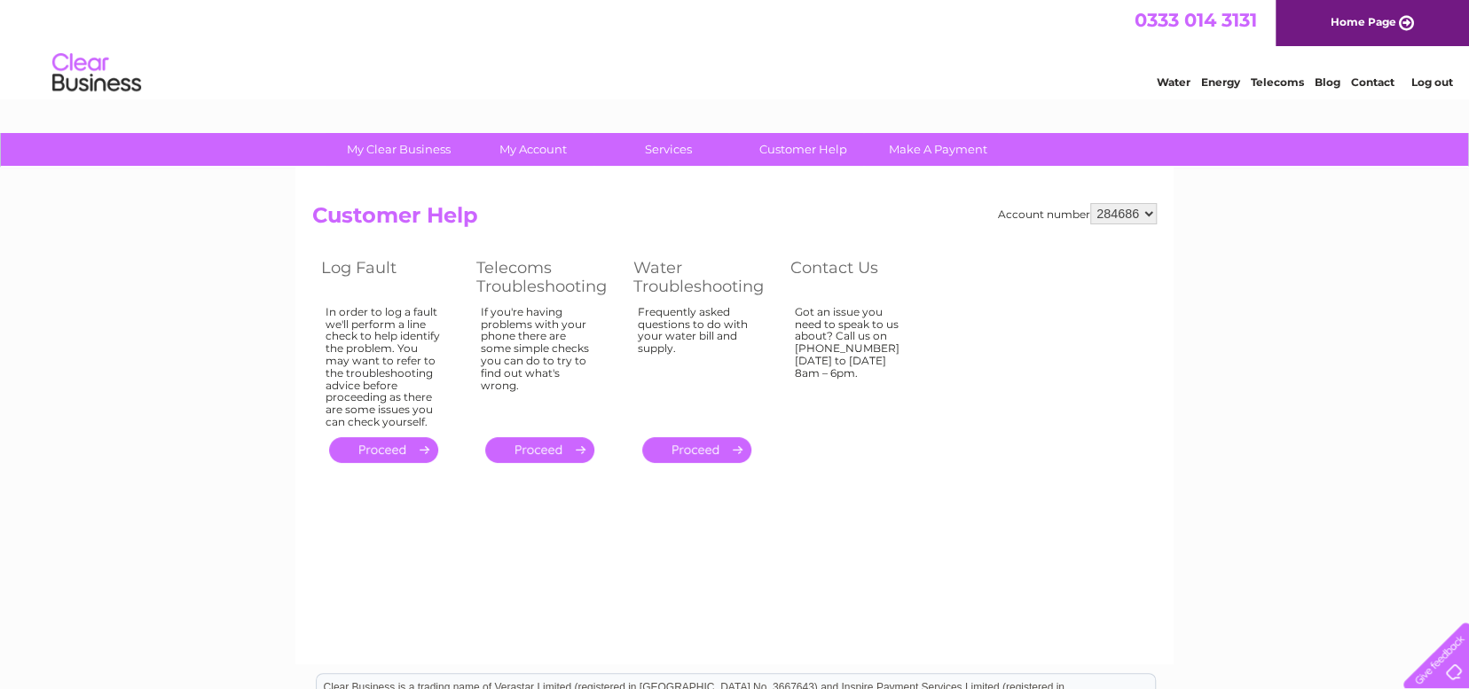
click at [871, 348] on div "Got an issue you need to speak to us about? Call us on [PHONE_NUMBER] [DATE] to…" at bounding box center [852, 363] width 115 height 115
click at [1369, 82] on link "Contact" at bounding box center [1372, 81] width 43 height 13
